Goal: Transaction & Acquisition: Subscribe to service/newsletter

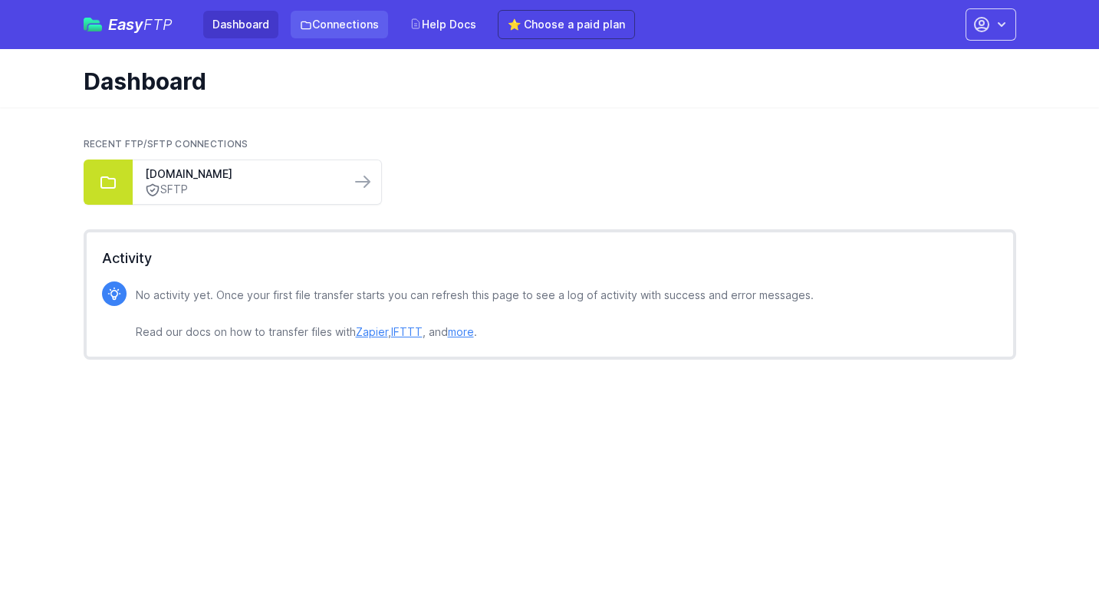
click at [346, 28] on link "Connections" at bounding box center [339, 25] width 97 height 28
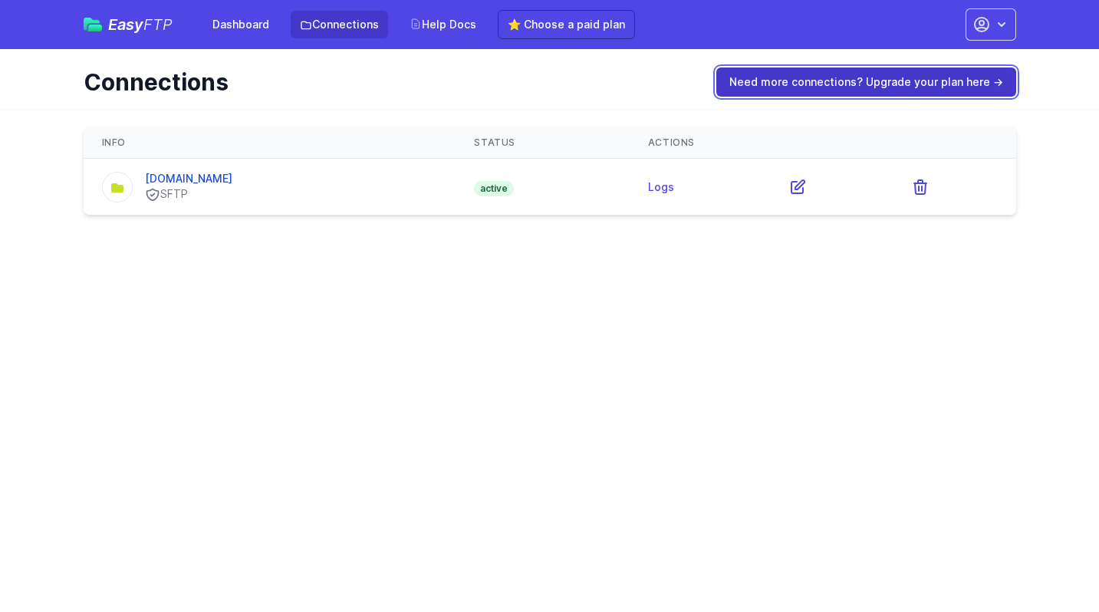
click at [786, 85] on link "Need more connections? Upgrade your plan here →" at bounding box center [866, 81] width 300 height 29
click at [769, 85] on link "Need more connections? Upgrade your plan here →" at bounding box center [866, 81] width 300 height 29
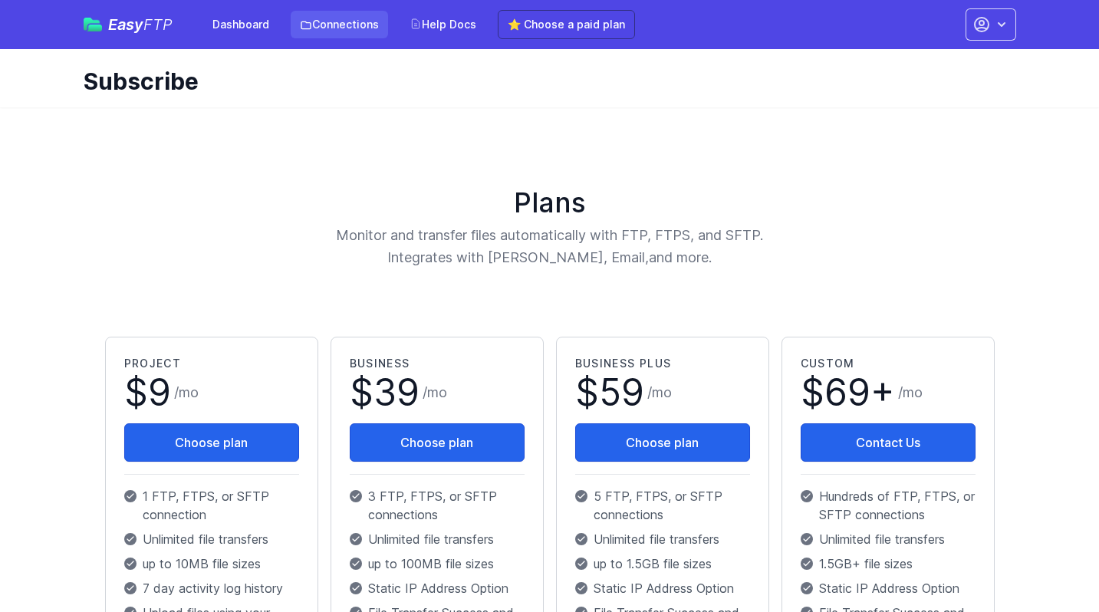
click at [313, 26] on link "Connections" at bounding box center [339, 25] width 97 height 28
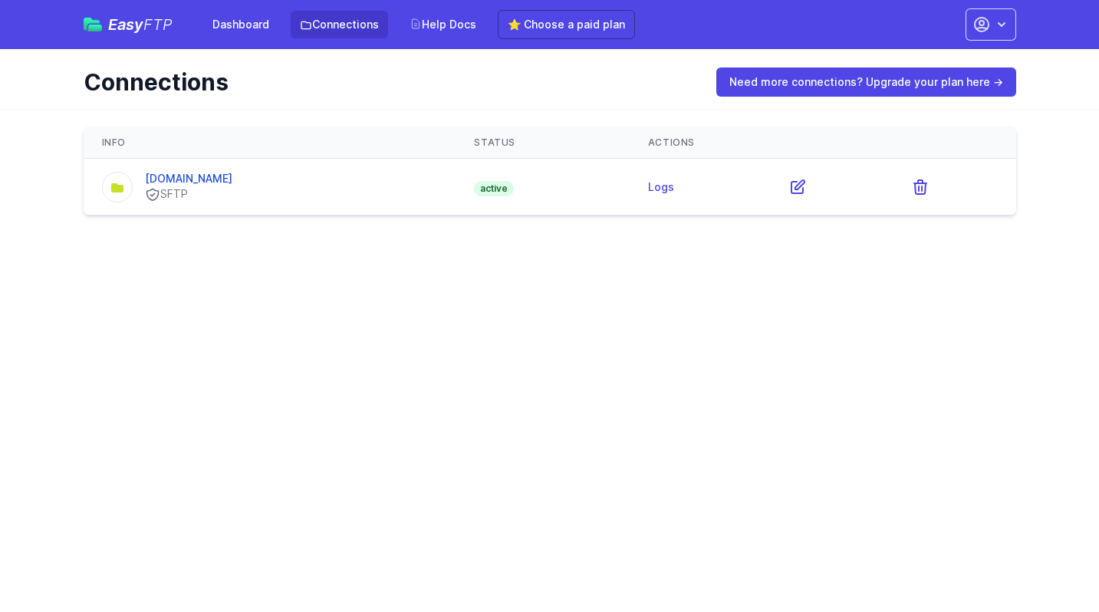
click at [699, 133] on th "Actions" at bounding box center [823, 142] width 386 height 31
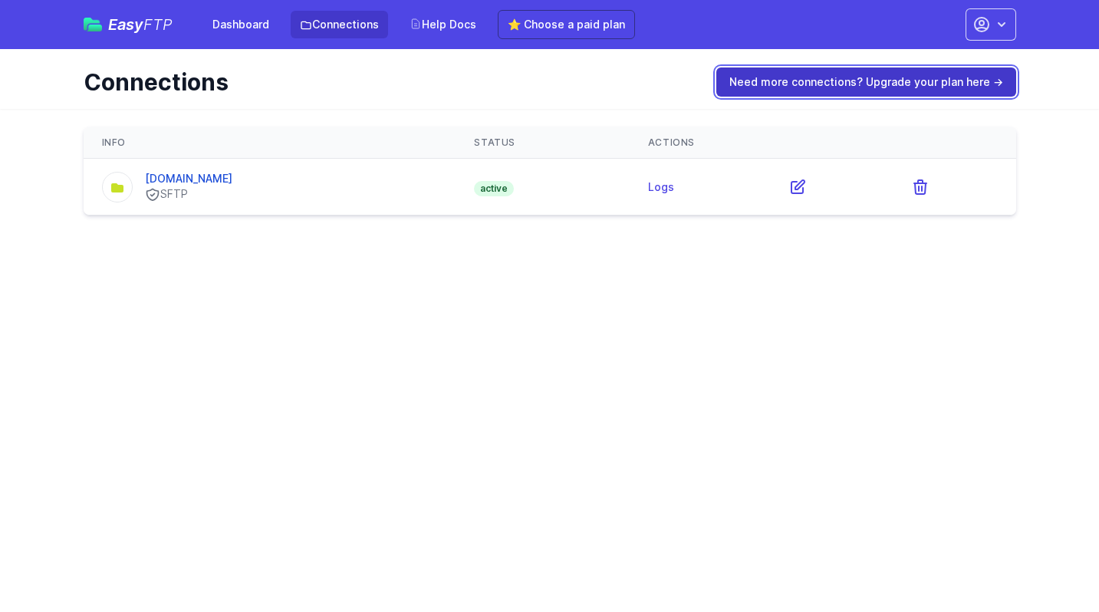
click at [793, 94] on link "Need more connections? Upgrade your plan here →" at bounding box center [866, 81] width 300 height 29
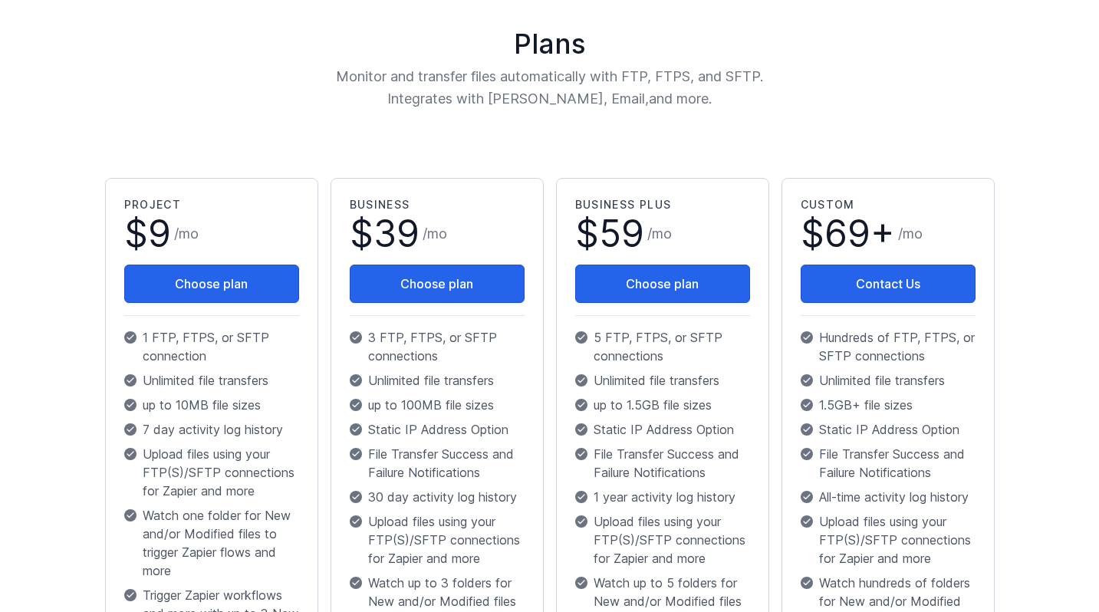
scroll to position [141, 0]
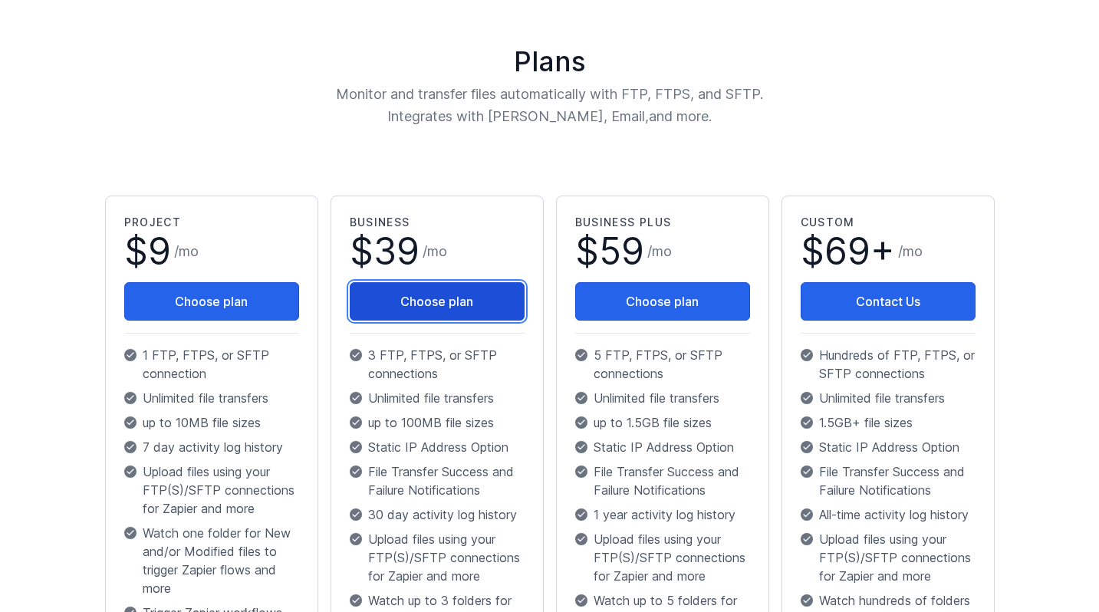
click at [430, 294] on button "Choose plan" at bounding box center [437, 301] width 175 height 38
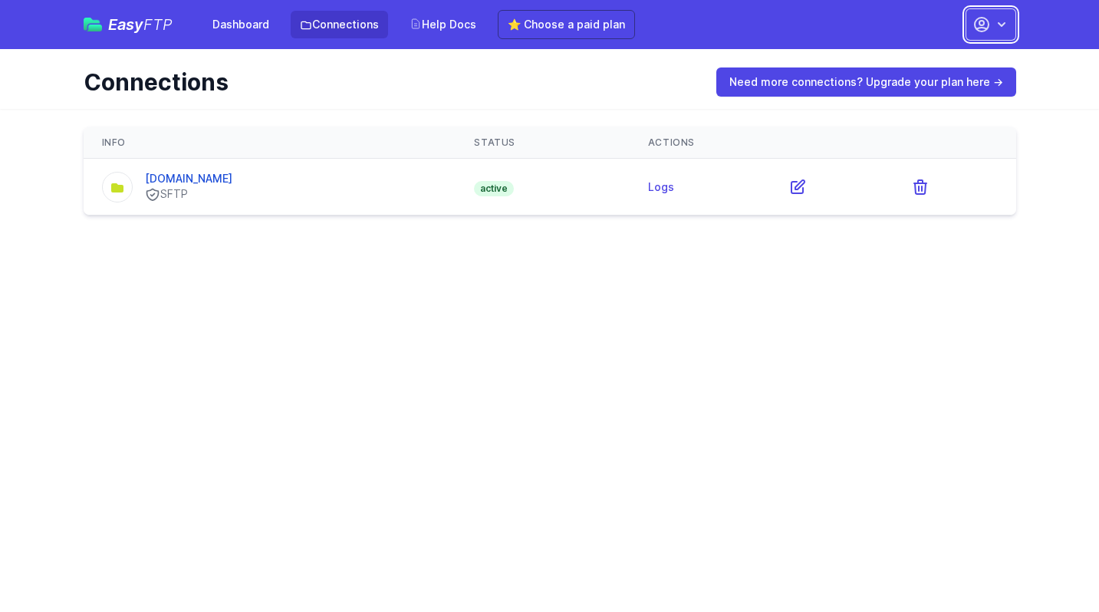
click at [997, 25] on icon "button" at bounding box center [1001, 24] width 15 height 15
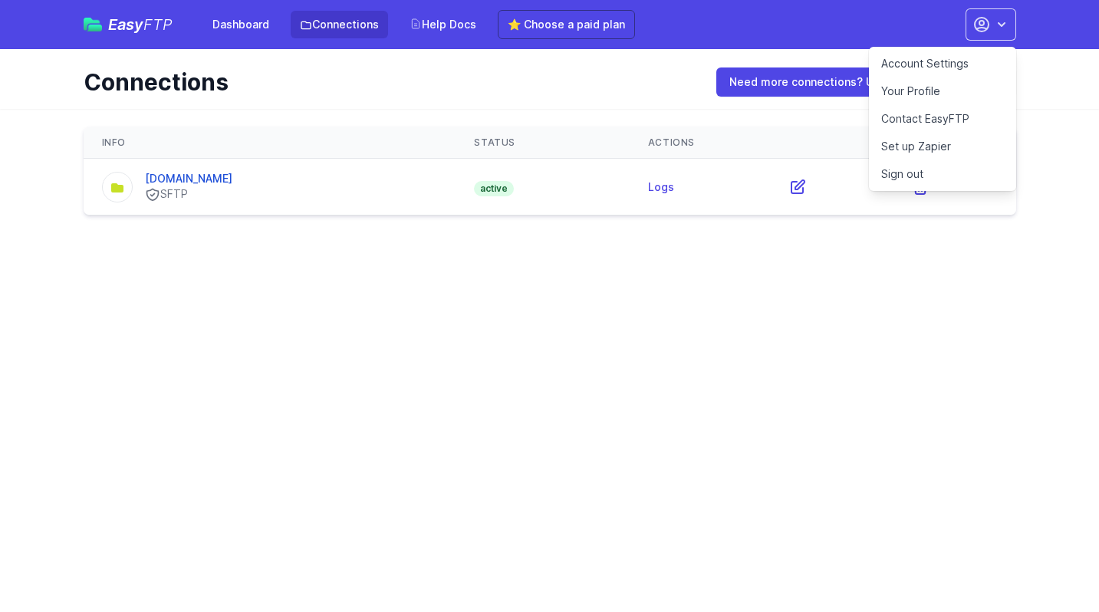
click at [879, 177] on link "Sign out" at bounding box center [942, 174] width 147 height 28
